Goal: Task Accomplishment & Management: Manage account settings

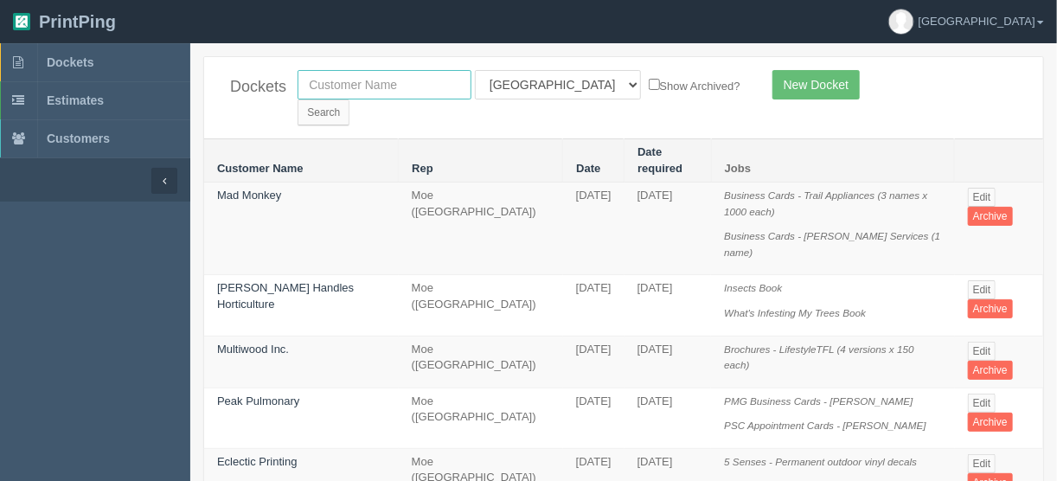
click at [349, 79] on input "text" at bounding box center [384, 84] width 174 height 29
type input "randle"
click at [549, 85] on select "All Users Ali Ali Test 1 Aly Amy Ankit Arif Brandon Dan France Greg Jim Mark Ma…" at bounding box center [558, 84] width 166 height 29
select select
click at [475, 70] on select "All Users Ali Ali Test 1 Aly Amy Ankit Arif Brandon Dan France Greg Jim Mark Ma…" at bounding box center [558, 84] width 166 height 29
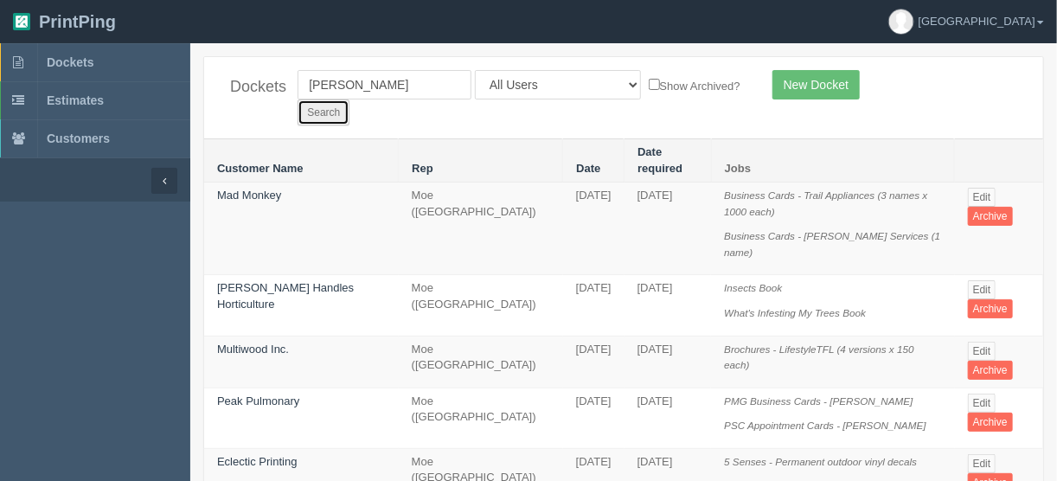
click at [349, 99] on input "Search" at bounding box center [323, 112] width 52 height 26
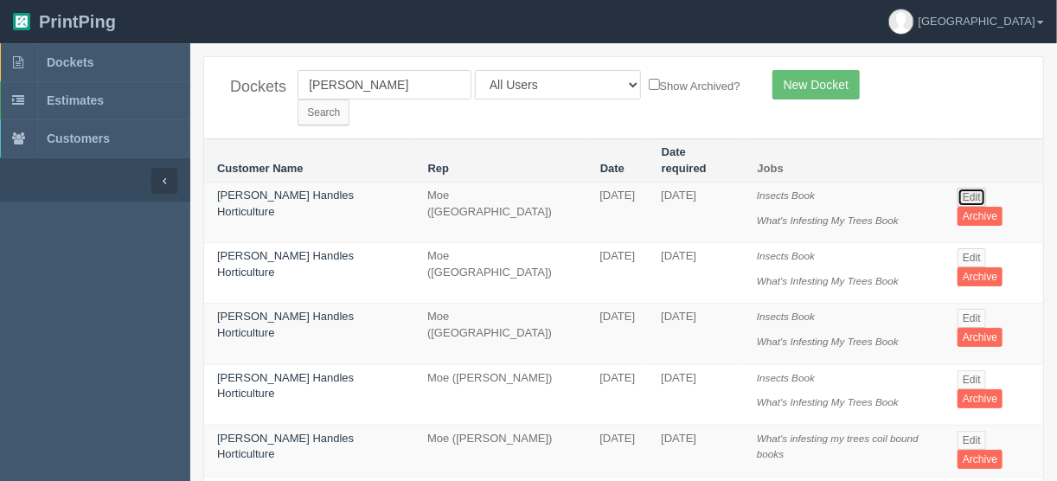
click at [973, 188] on link "Edit" at bounding box center [971, 197] width 29 height 19
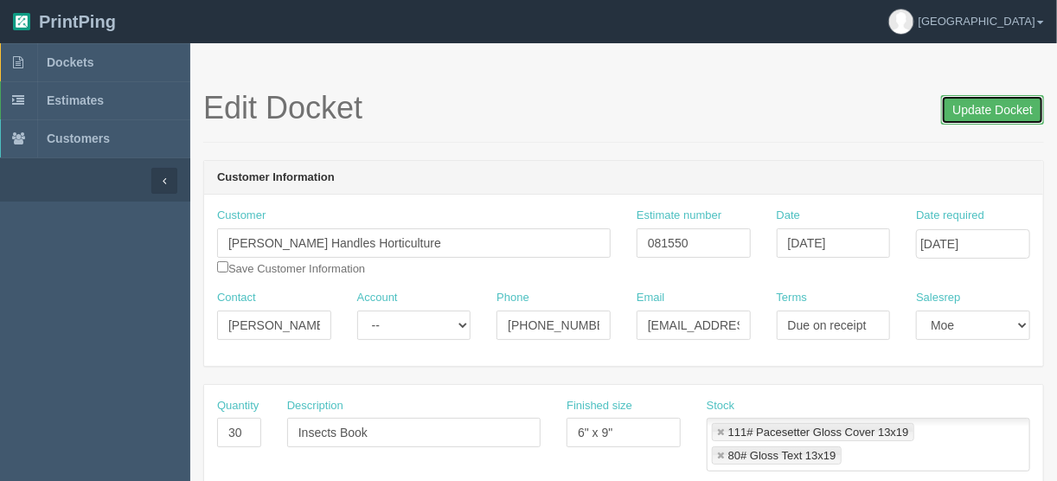
click at [991, 106] on input "Update Docket" at bounding box center [992, 109] width 103 height 29
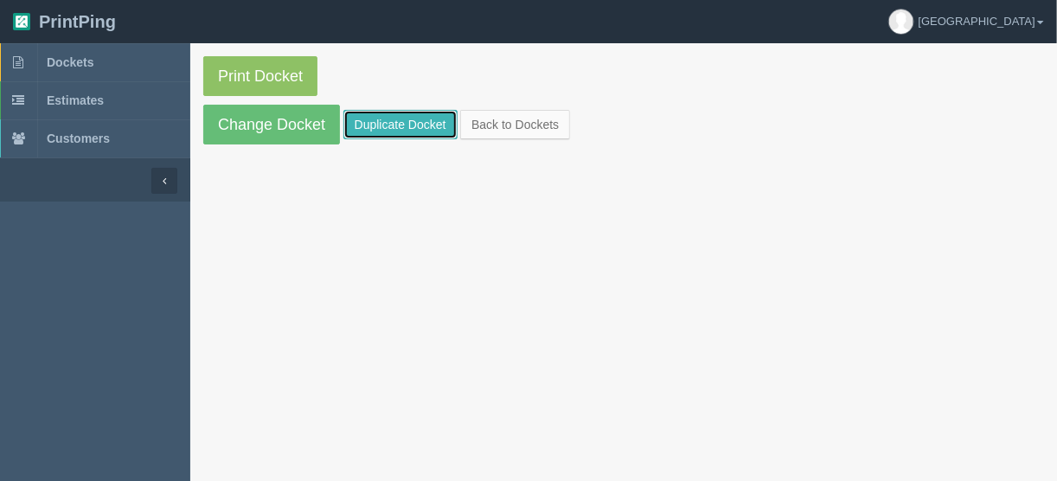
click at [415, 118] on link "Duplicate Docket" at bounding box center [400, 124] width 114 height 29
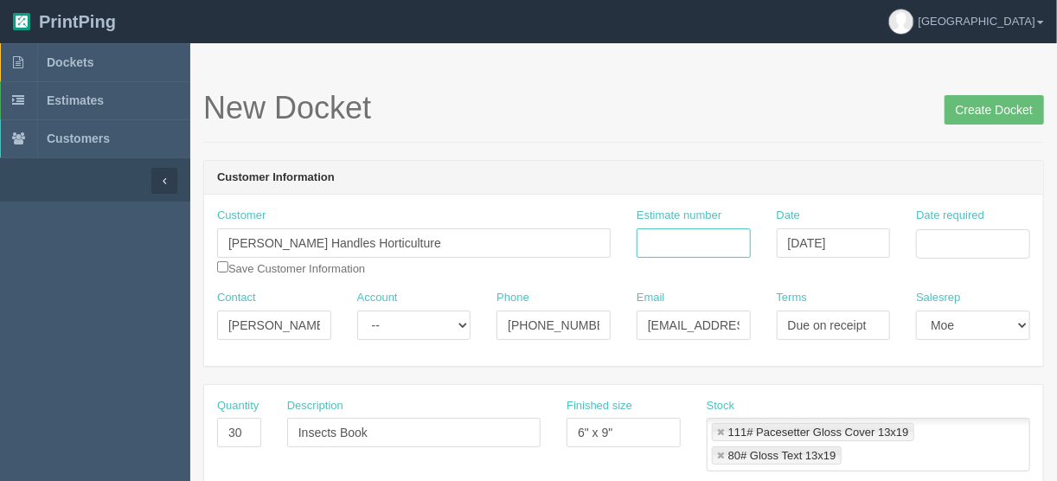
click at [694, 235] on input "Estimate number" at bounding box center [694, 242] width 114 height 29
click at [625, 238] on div "Estimate number" at bounding box center [694, 239] width 140 height 63
click at [710, 250] on input "Estimate number" at bounding box center [694, 242] width 114 height 29
type input "081550"
click at [944, 227] on div "Date required" at bounding box center [973, 233] width 114 height 51
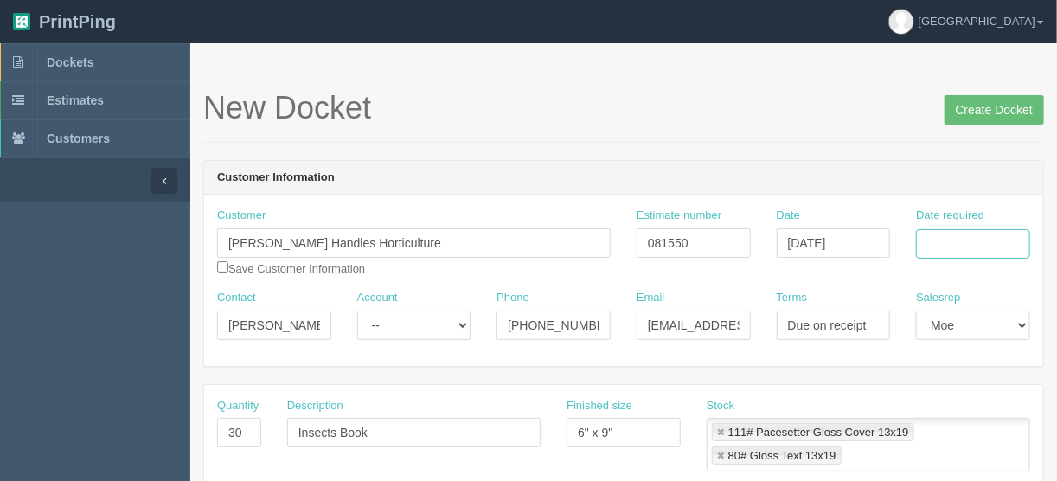
click at [950, 242] on input "Date required" at bounding box center [973, 243] width 114 height 29
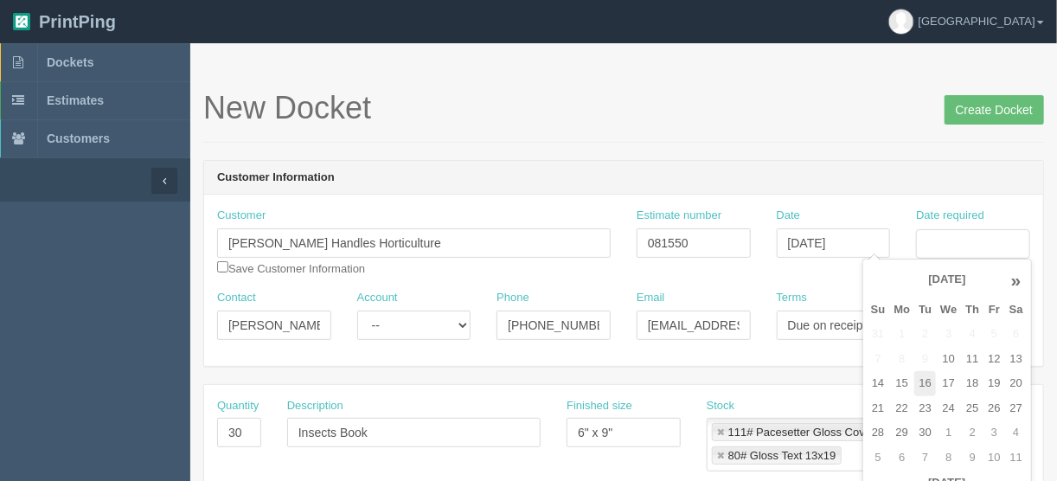
click at [930, 381] on td "16" at bounding box center [925, 383] width 22 height 25
type input "[DATE]"
click at [560, 166] on header "Customer Information" at bounding box center [623, 178] width 839 height 35
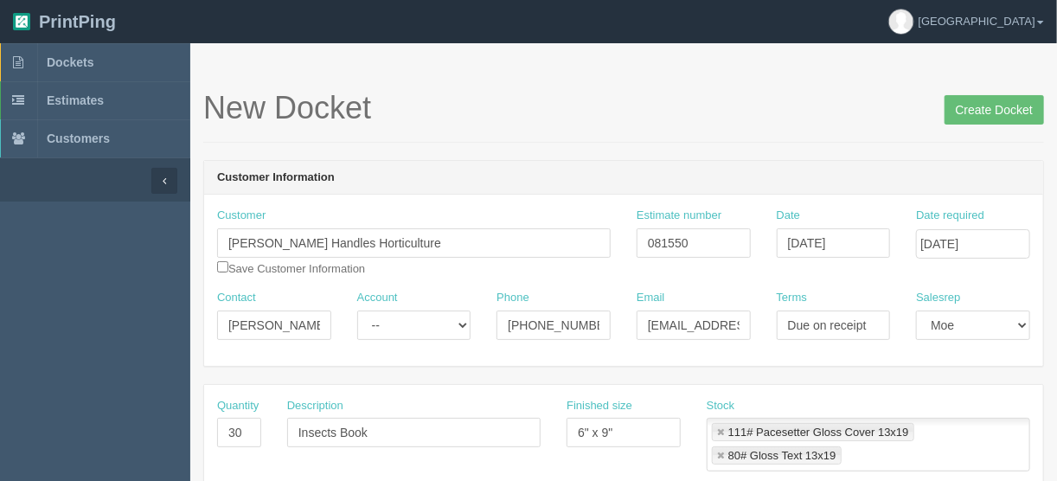
scroll to position [69, 0]
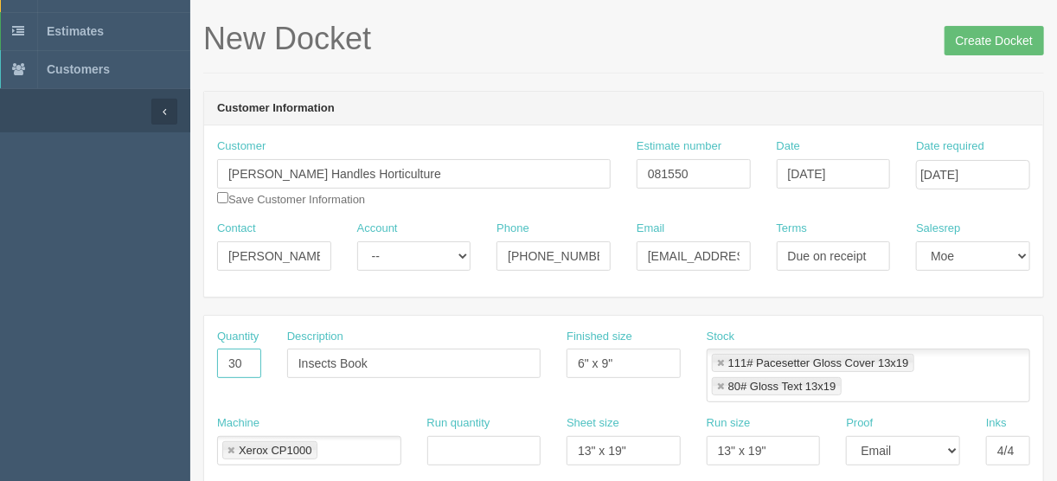
click at [234, 364] on input "30" at bounding box center [239, 363] width 44 height 29
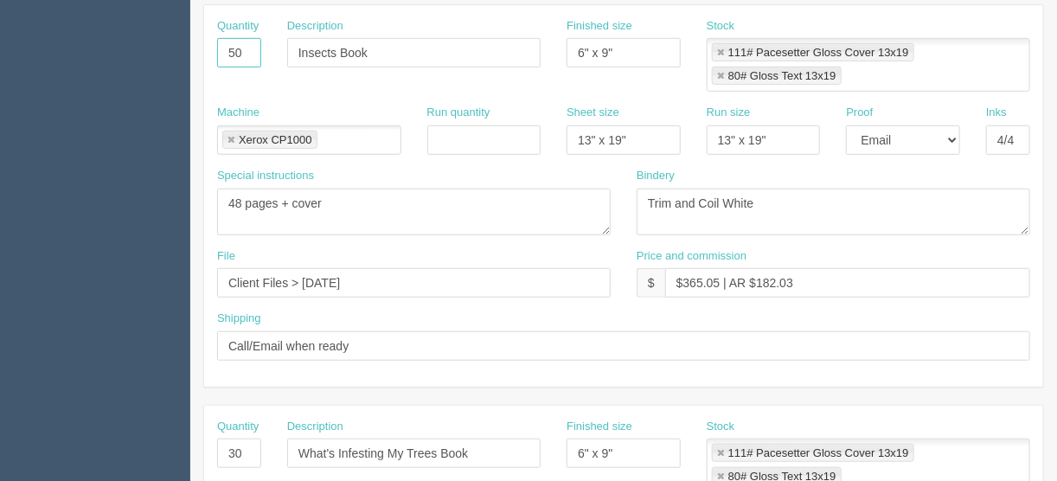
scroll to position [415, 0]
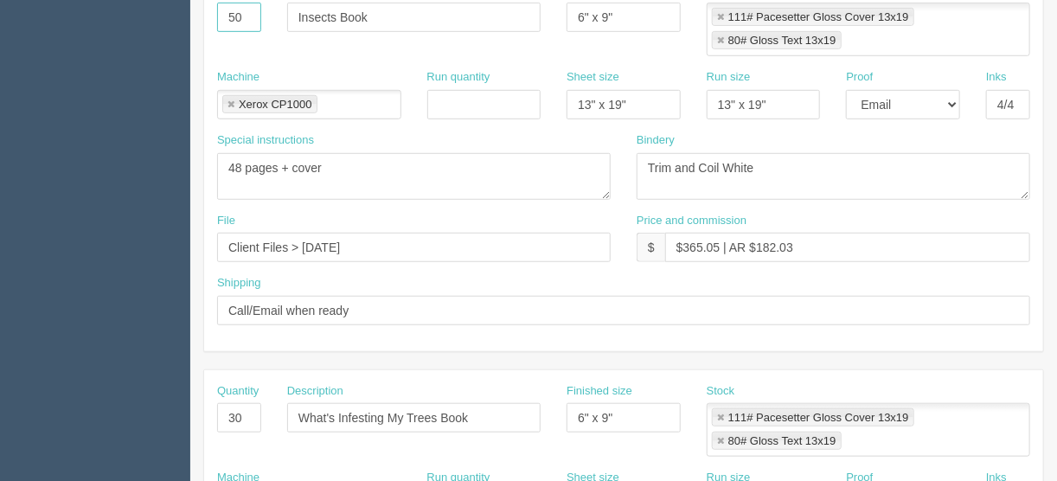
type input "50"
click at [232, 407] on input "30" at bounding box center [239, 417] width 44 height 29
type input "50"
drag, startPoint x: 716, startPoint y: 241, endPoint x: 684, endPoint y: 241, distance: 32.0
click at [684, 241] on input "$365.05 | AR $182.03" at bounding box center [847, 247] width 365 height 29
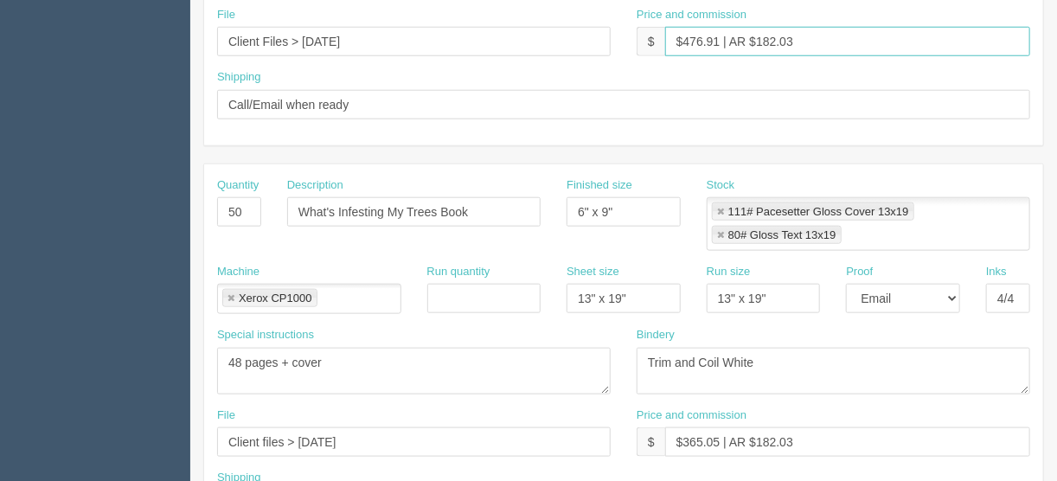
scroll to position [623, 0]
type input "$476.91 | AR $182.03"
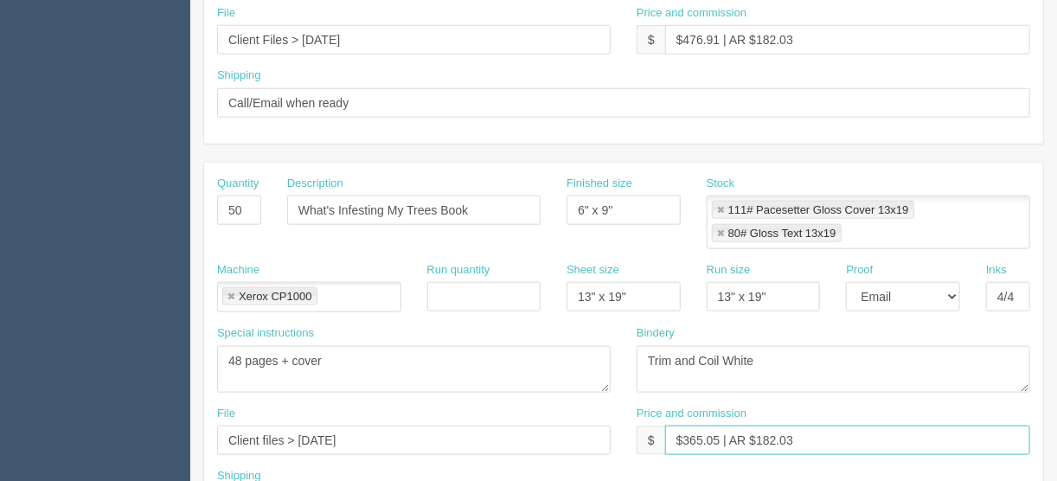
drag, startPoint x: 717, startPoint y: 432, endPoint x: 684, endPoint y: 436, distance: 33.0
click at [684, 436] on input "$365.05 | AR $182.03" at bounding box center [847, 439] width 365 height 29
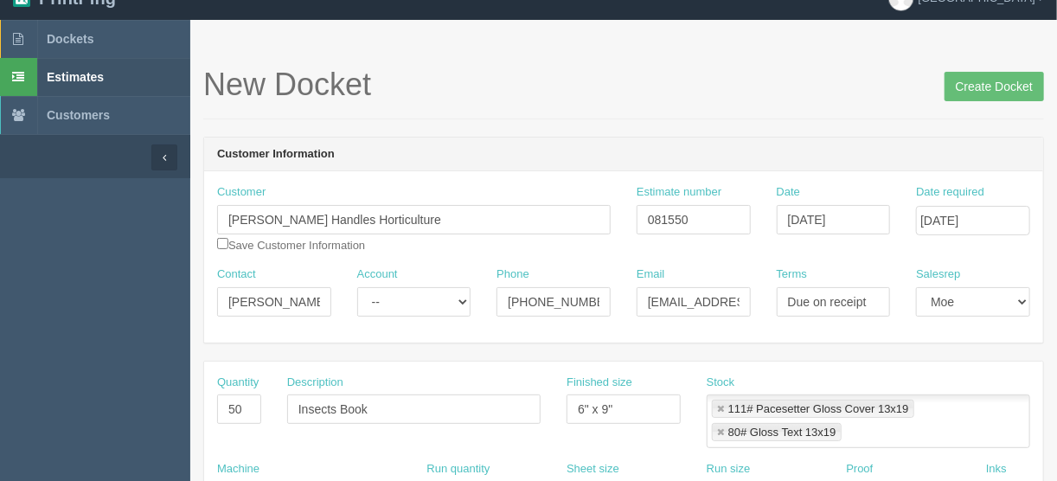
scroll to position [0, 0]
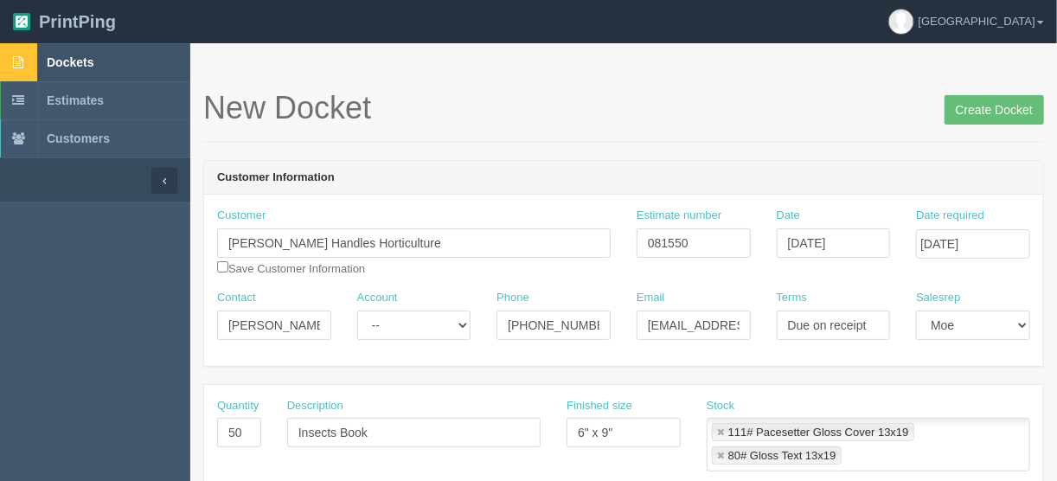
type input "$476.91 | AR $182.03"
click at [74, 59] on span "Dockets" at bounding box center [70, 62] width 47 height 14
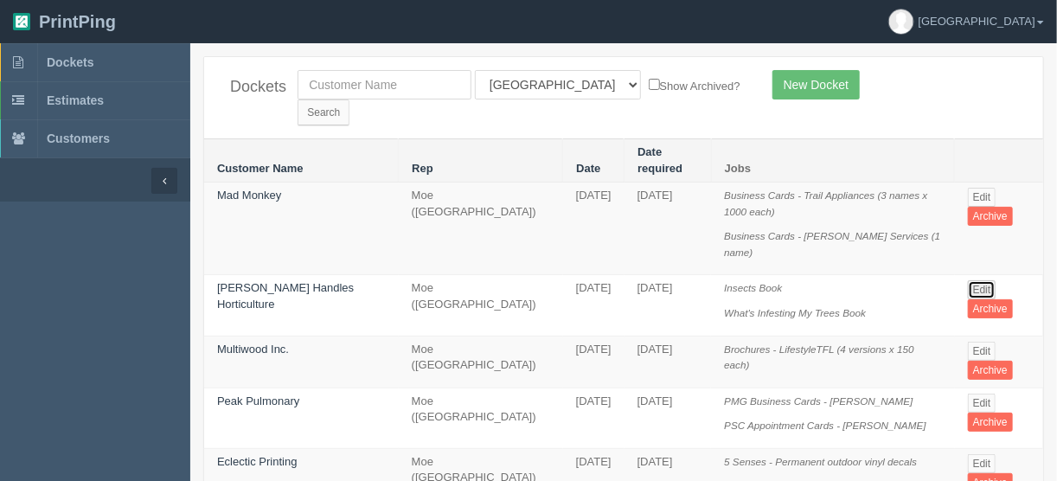
click at [981, 280] on link "Edit" at bounding box center [982, 289] width 29 height 19
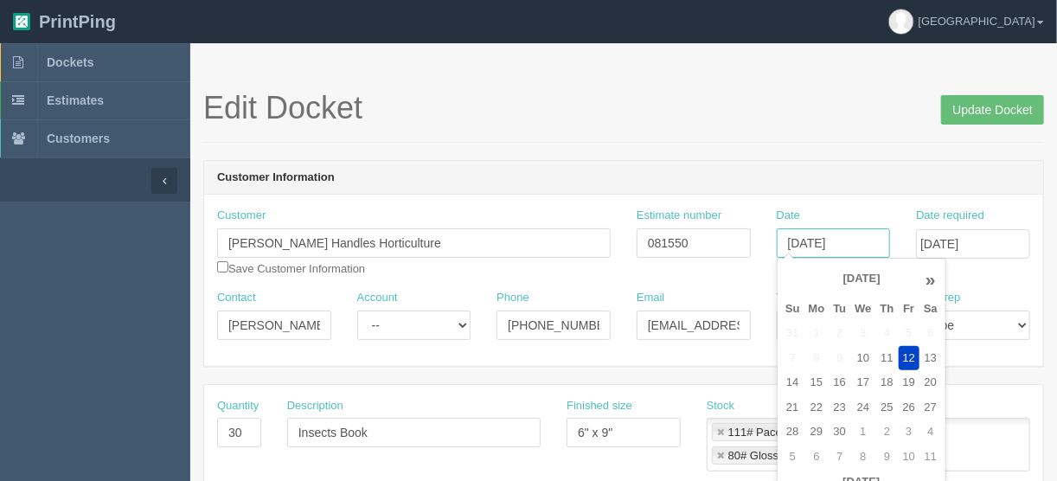
click at [835, 246] on input "[DATE]" at bounding box center [834, 242] width 114 height 29
click at [819, 383] on td "15" at bounding box center [816, 382] width 25 height 25
type input "September 15, 2025"
drag, startPoint x: 771, startPoint y: 138, endPoint x: 777, endPoint y: 149, distance: 12.4
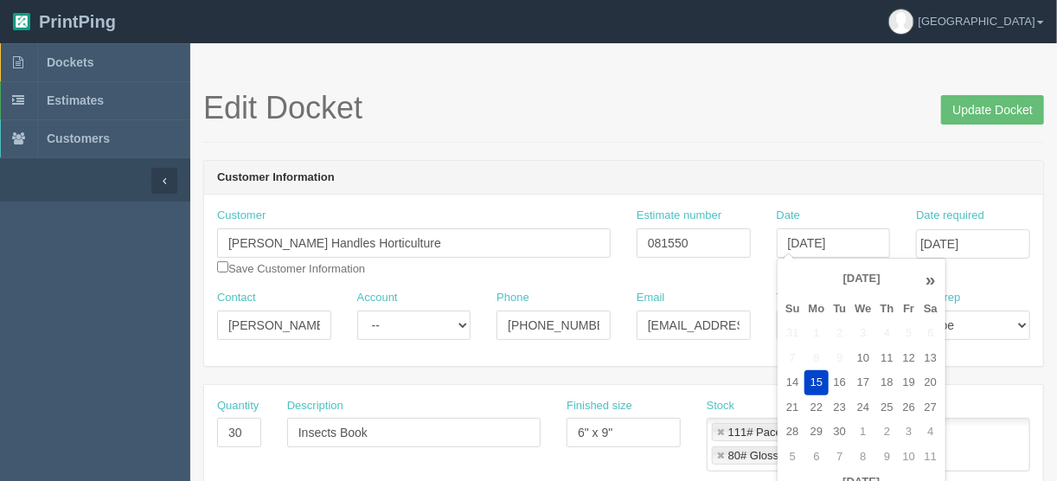
click at [772, 138] on div "Edit Docket Update Docket" at bounding box center [623, 117] width 841 height 52
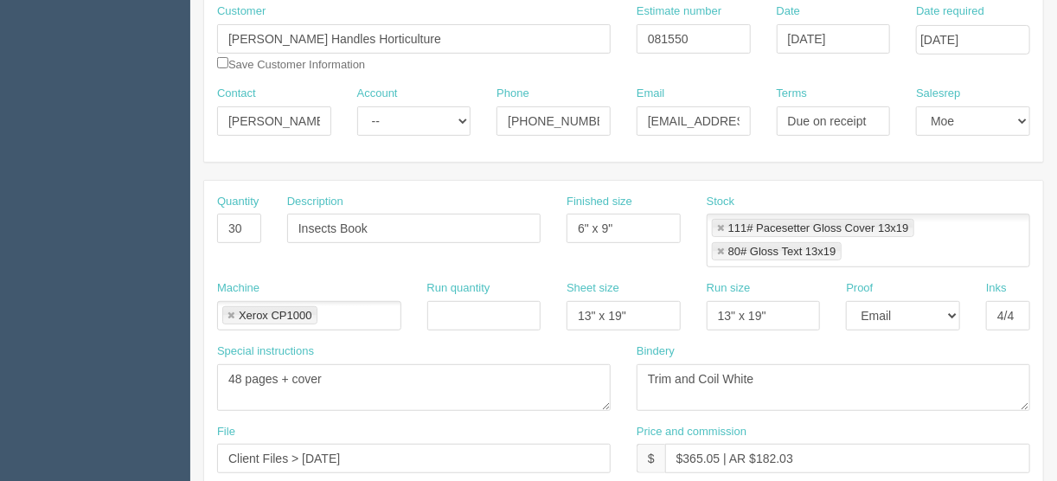
scroll to position [208, 0]
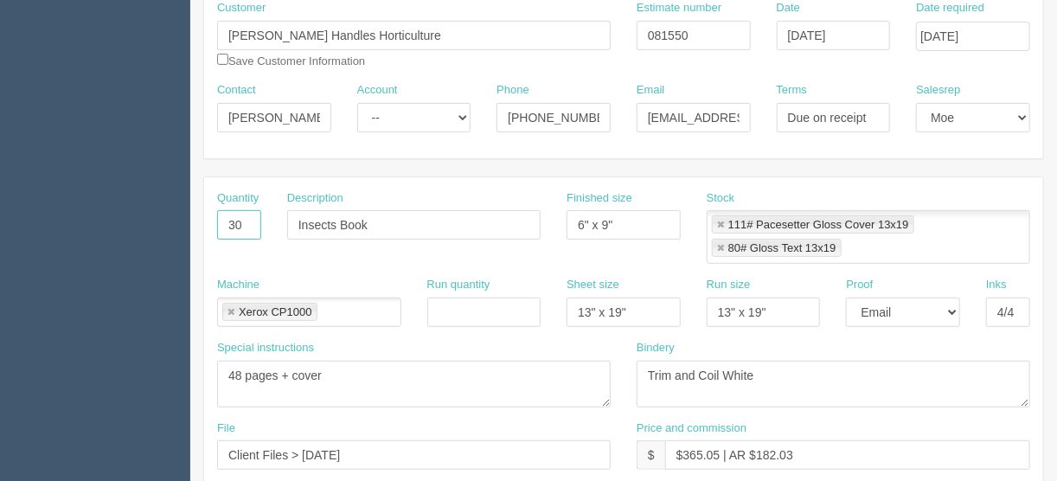
click at [234, 221] on input "30" at bounding box center [239, 224] width 44 height 29
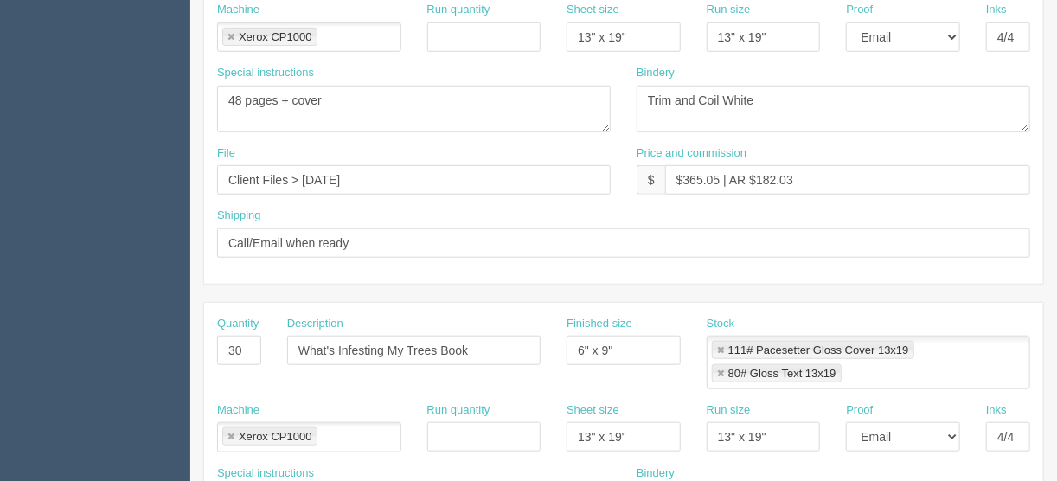
scroll to position [484, 0]
type input "50"
click at [234, 341] on input "30" at bounding box center [239, 348] width 44 height 29
type input "50"
drag, startPoint x: 718, startPoint y: 170, endPoint x: 684, endPoint y: 176, distance: 34.1
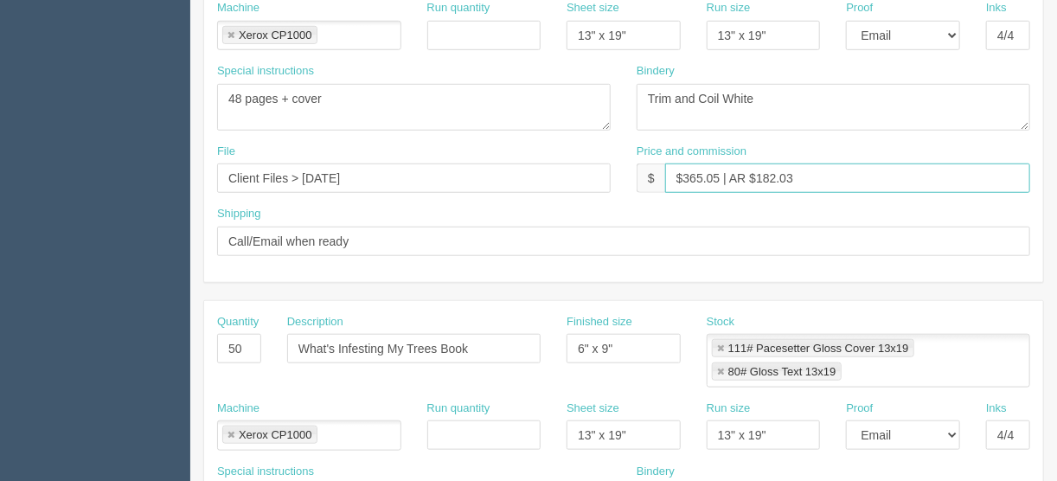
click at [684, 176] on input "$365.05 | AR $182.03" at bounding box center [847, 177] width 365 height 29
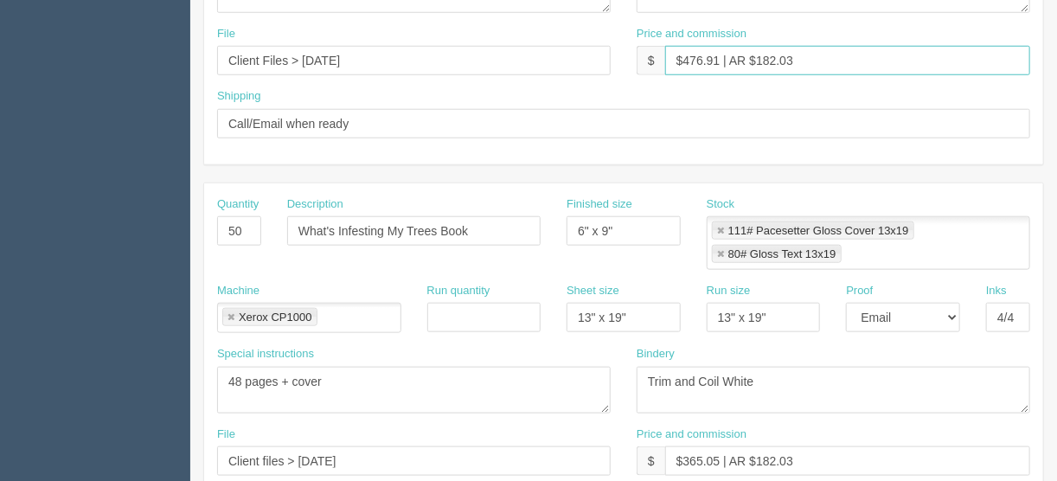
scroll to position [761, 0]
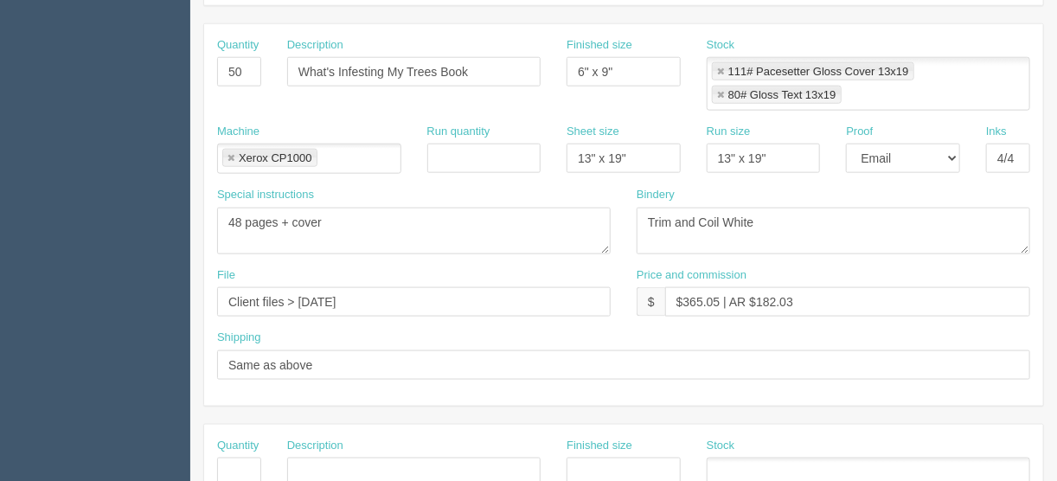
type input "$476.91 | AR $182.03"
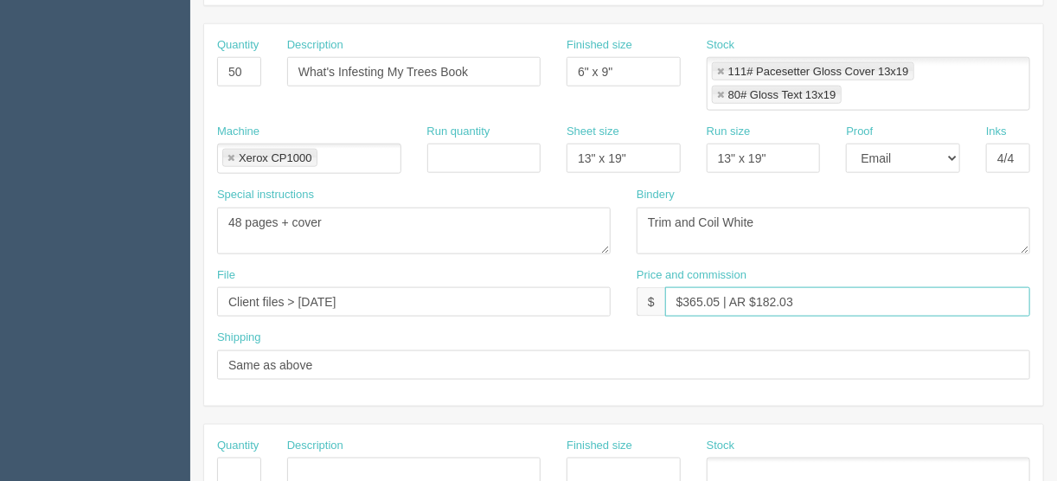
drag, startPoint x: 716, startPoint y: 294, endPoint x: 689, endPoint y: 302, distance: 27.9
click at [684, 300] on input "$365.05 | AR $182.03" at bounding box center [847, 301] width 365 height 29
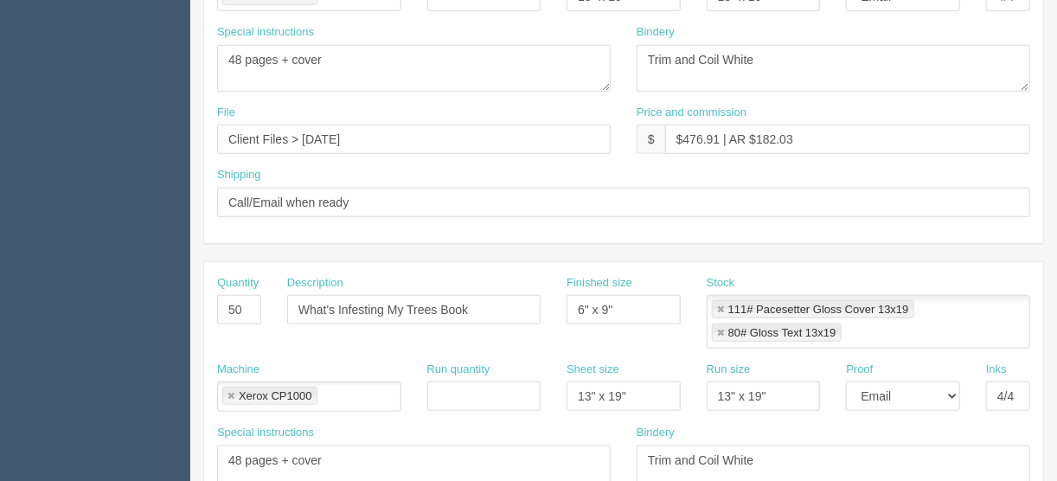
scroll to position [502, 0]
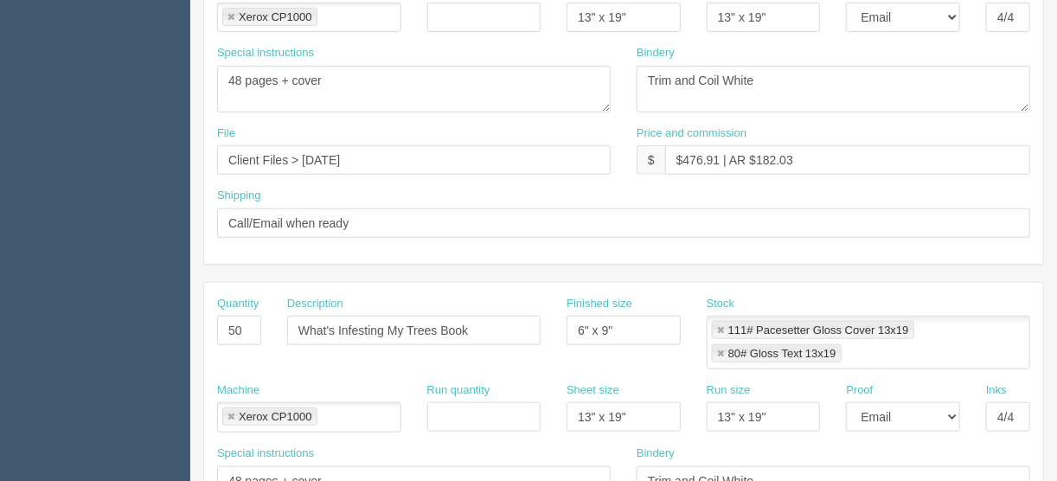
type input "$476.91 | AR $182.03"
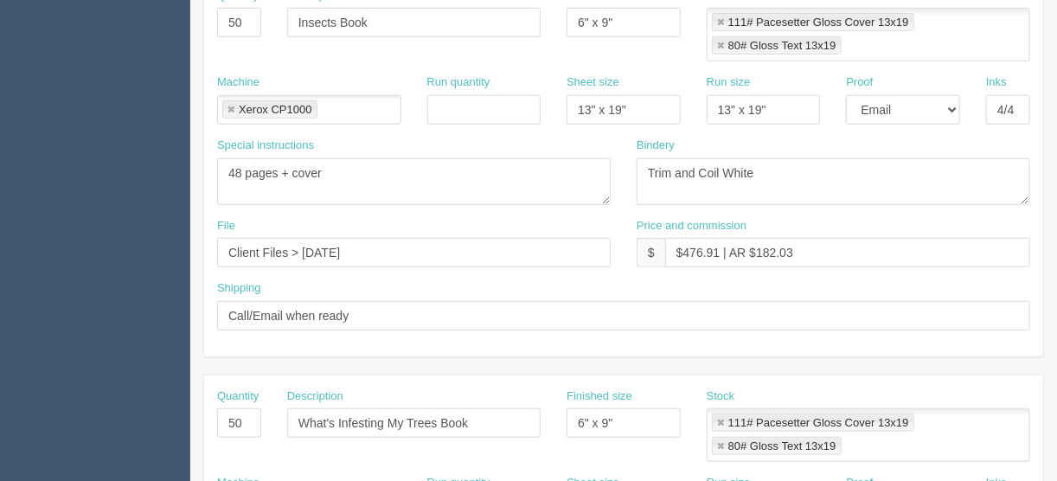
scroll to position [433, 0]
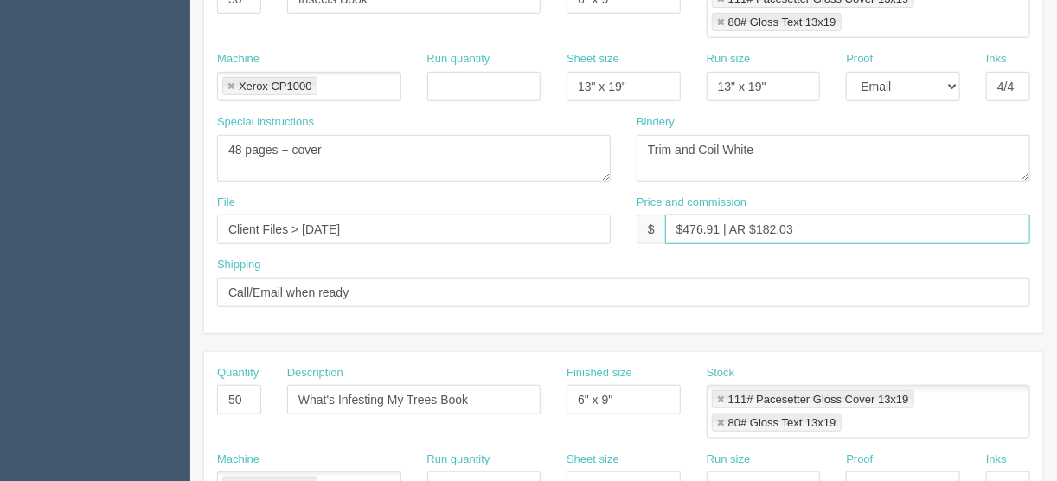
drag, startPoint x: 799, startPoint y: 221, endPoint x: 854, endPoint y: 279, distance: 80.8
click at [804, 218] on input "$476.91 | AR $182.03" at bounding box center [847, 228] width 365 height 29
drag, startPoint x: 801, startPoint y: 227, endPoint x: 757, endPoint y: 224, distance: 44.2
click at [757, 224] on input "$476.91 | AR $182.03" at bounding box center [847, 228] width 365 height 29
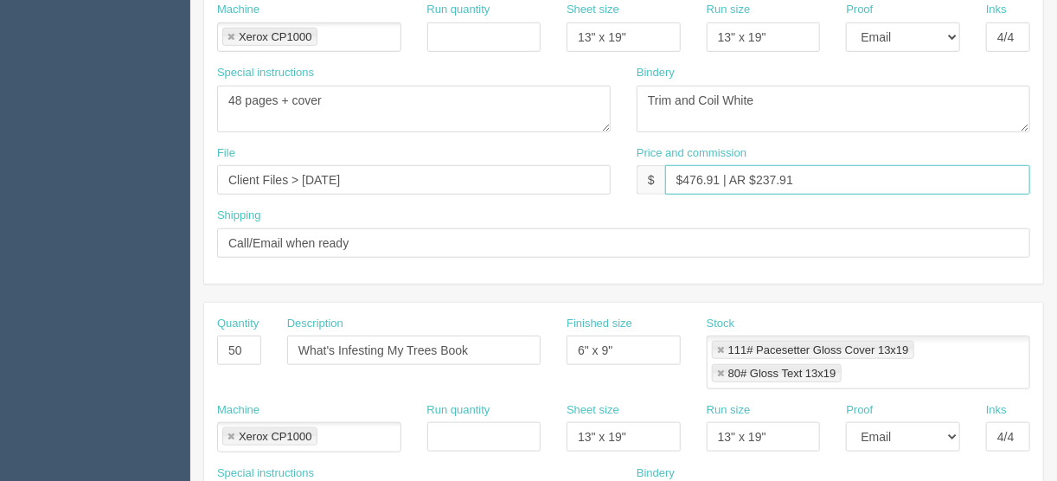
scroll to position [641, 0]
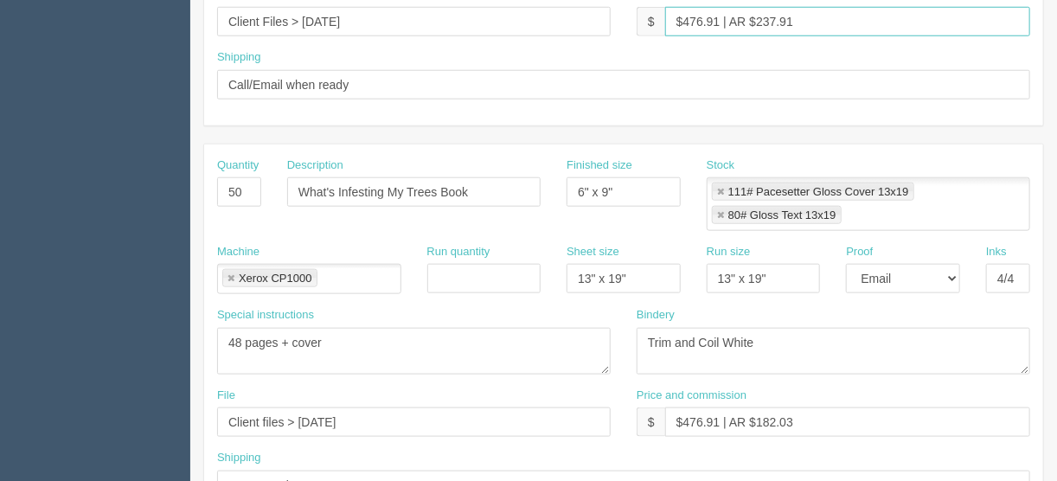
type input "$476.91 | AR $237.91"
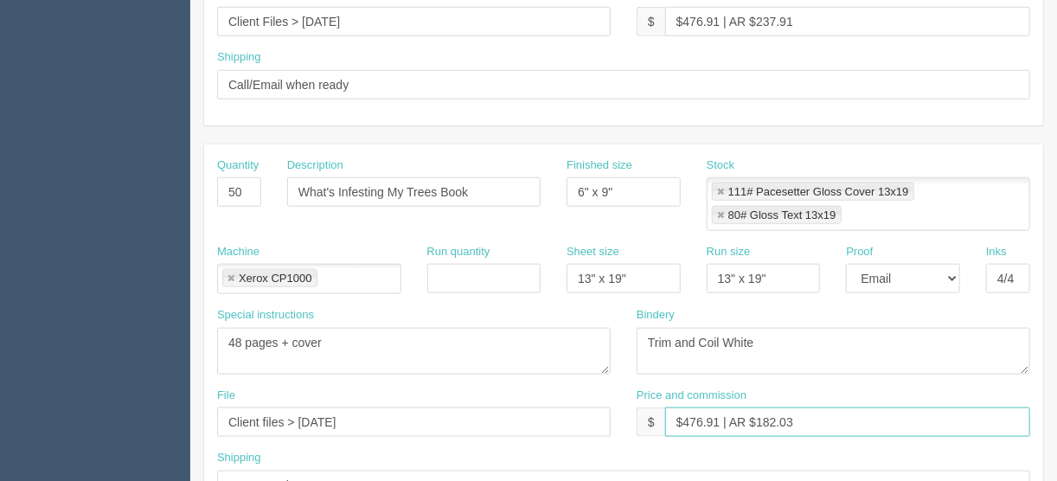
drag, startPoint x: 795, startPoint y: 413, endPoint x: 764, endPoint y: 419, distance: 31.7
click at [762, 418] on input "$476.91 | AR $182.03" at bounding box center [847, 421] width 365 height 29
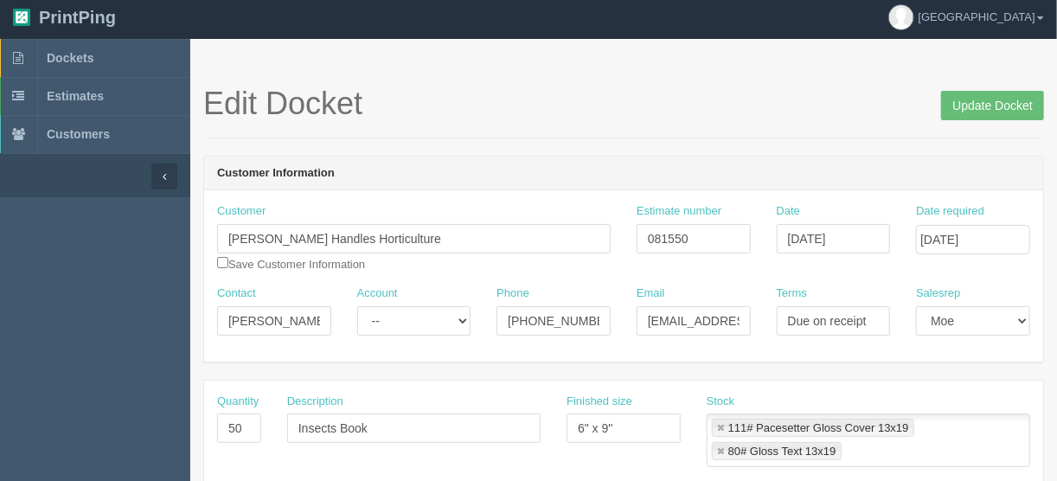
scroll to position [0, 0]
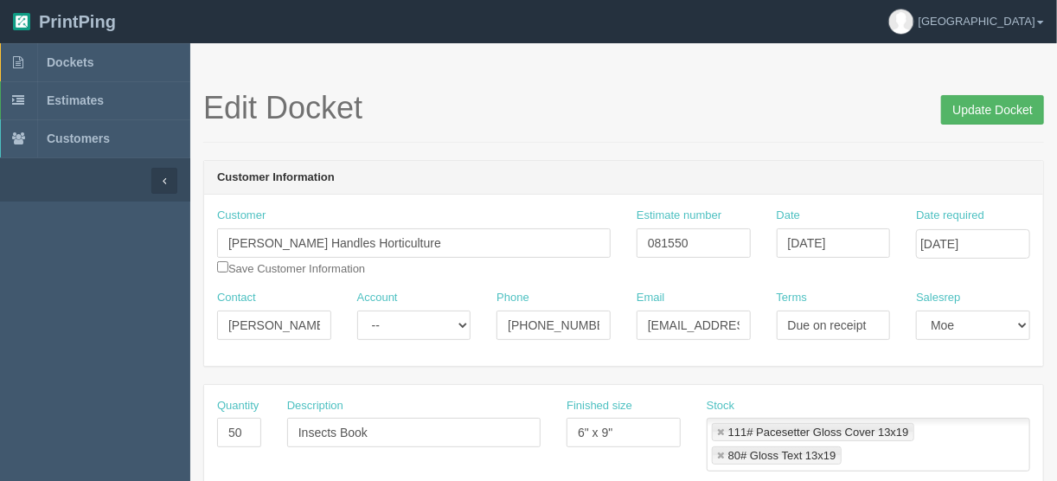
type input "$476.91 | AR $1237.91"
click at [976, 113] on input "Update Docket" at bounding box center [992, 109] width 103 height 29
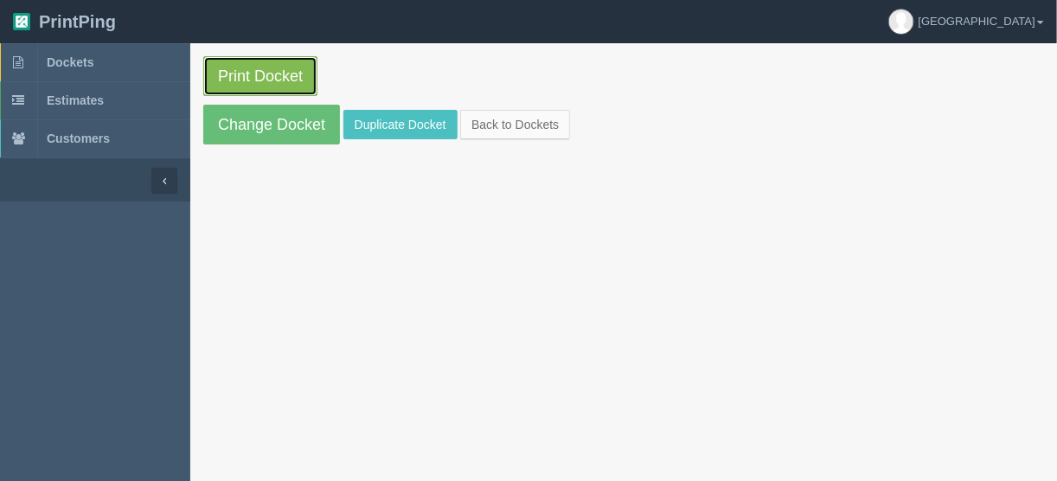
click at [245, 69] on link "Print Docket" at bounding box center [260, 76] width 114 height 40
